Goal: Contribute content

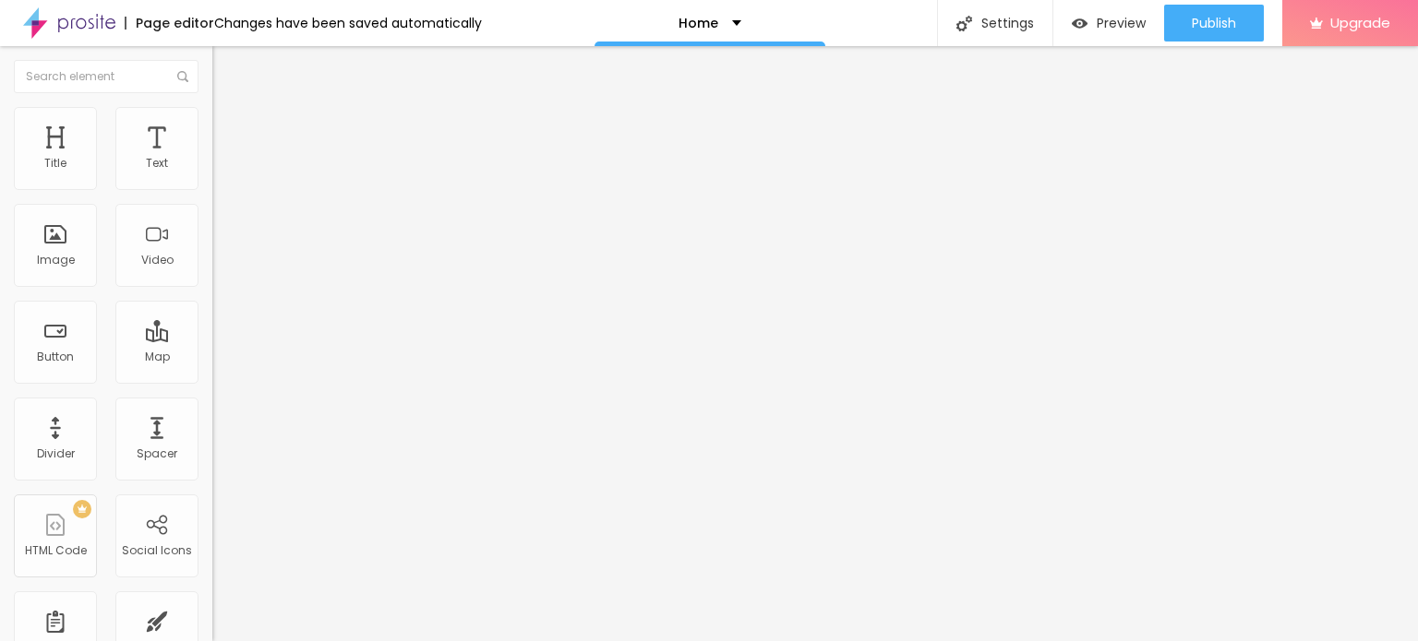
click at [212, 174] on input "Click me" at bounding box center [322, 164] width 221 height 18
paste input "Whatsapp 📞 :- [PHONE_NUMBER]"
type input "Whatsapp 📞 :- [PHONE_NUMBER]"
click at [212, 380] on input "https://" at bounding box center [322, 371] width 221 height 18
paste input "[DOMAIN_NAME][URL]"
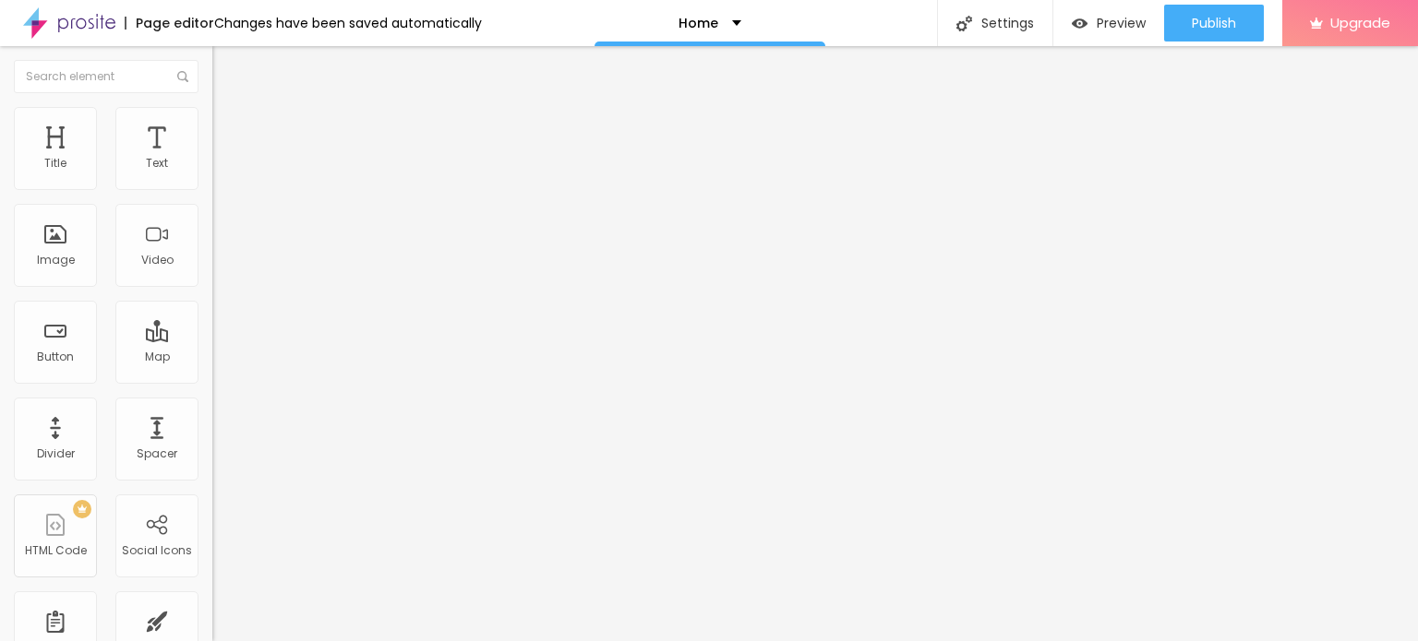
type input "[URL][DOMAIN_NAME]"
click at [212, 396] on div "URL [URL][DOMAIN_NAME]" at bounding box center [318, 373] width 212 height 45
click at [212, 159] on span "Add image" at bounding box center [250, 151] width 76 height 16
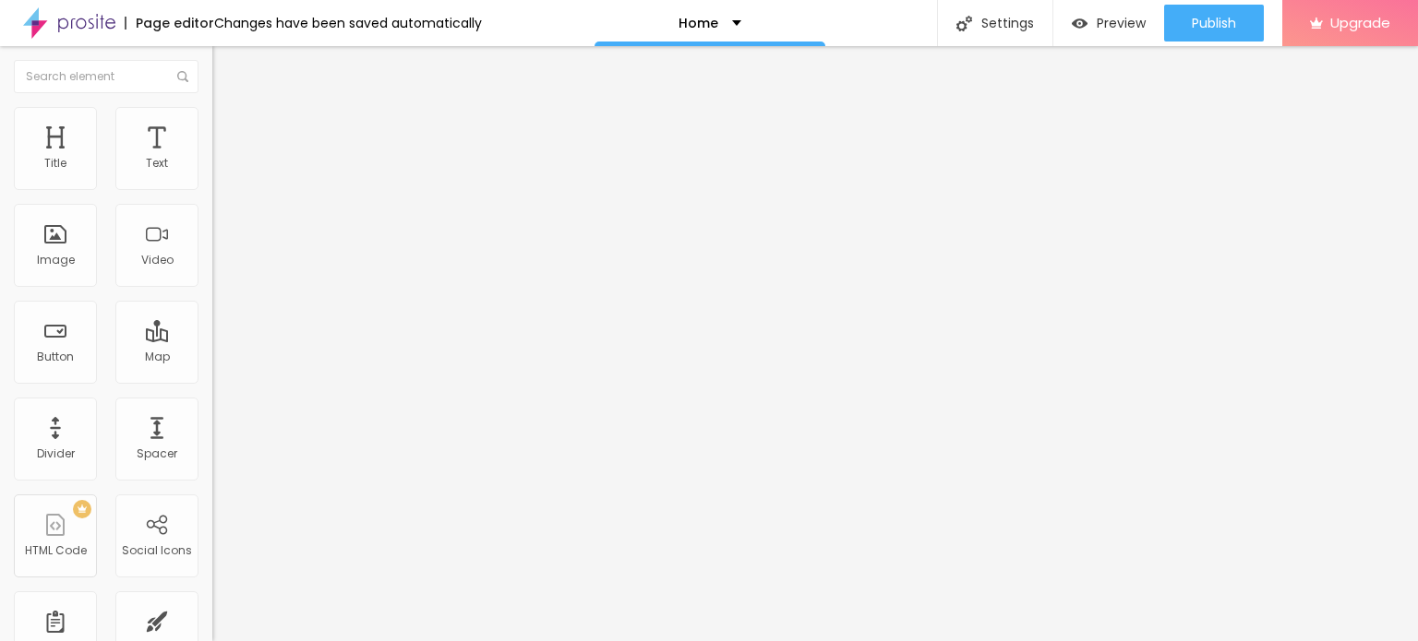
click at [212, 159] on span "Change image" at bounding box center [261, 151] width 99 height 16
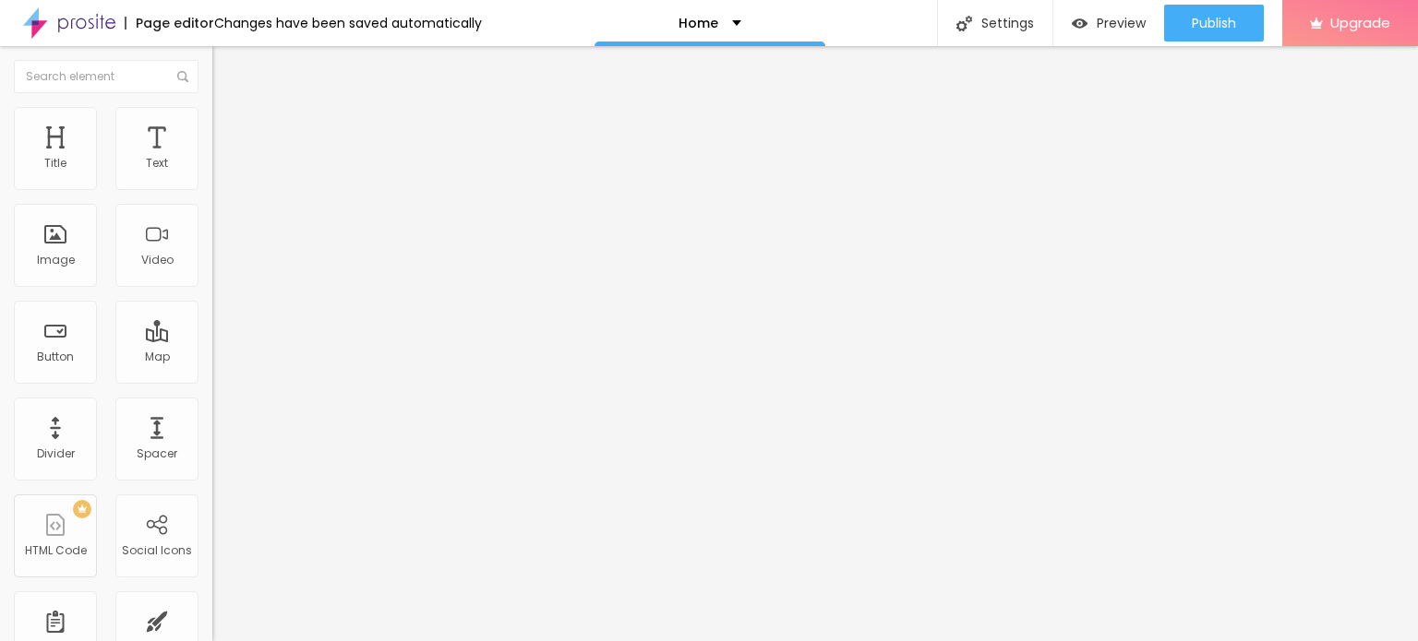
click at [212, 378] on input "https://" at bounding box center [322, 369] width 221 height 18
type input "[URL][DOMAIN_NAME]"
click at [92, 31] on img at bounding box center [69, 23] width 92 height 46
